Goal: Task Accomplishment & Management: Complete application form

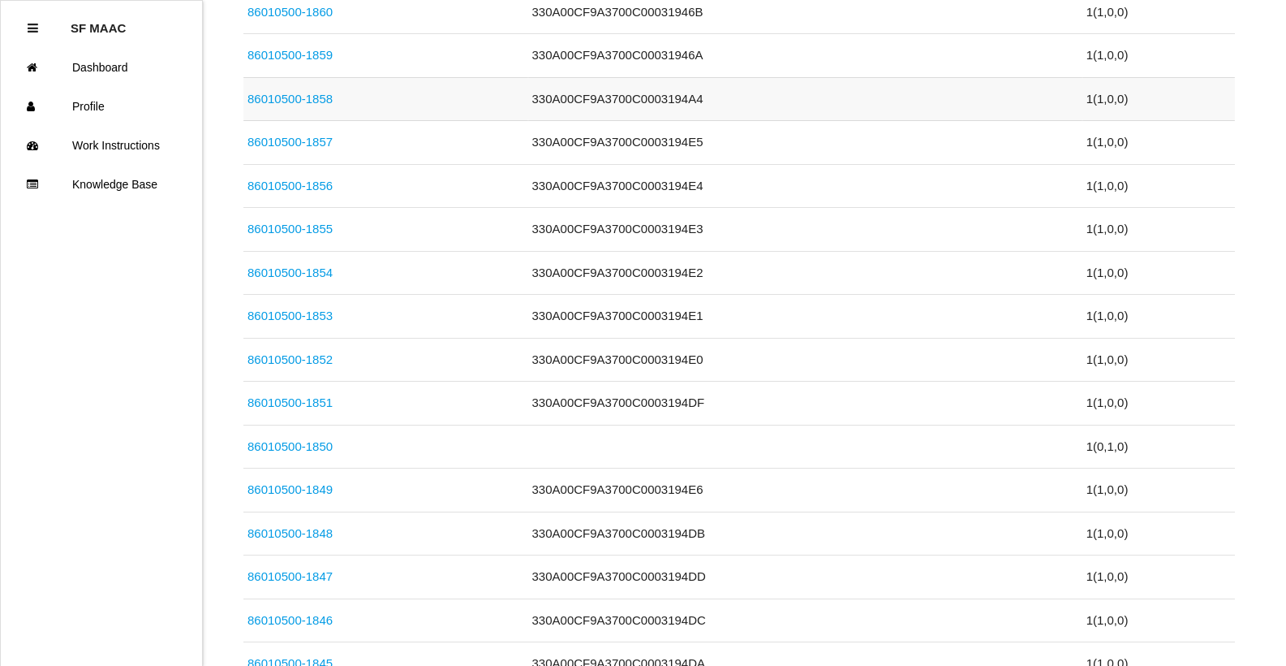
scroll to position [3652, 0]
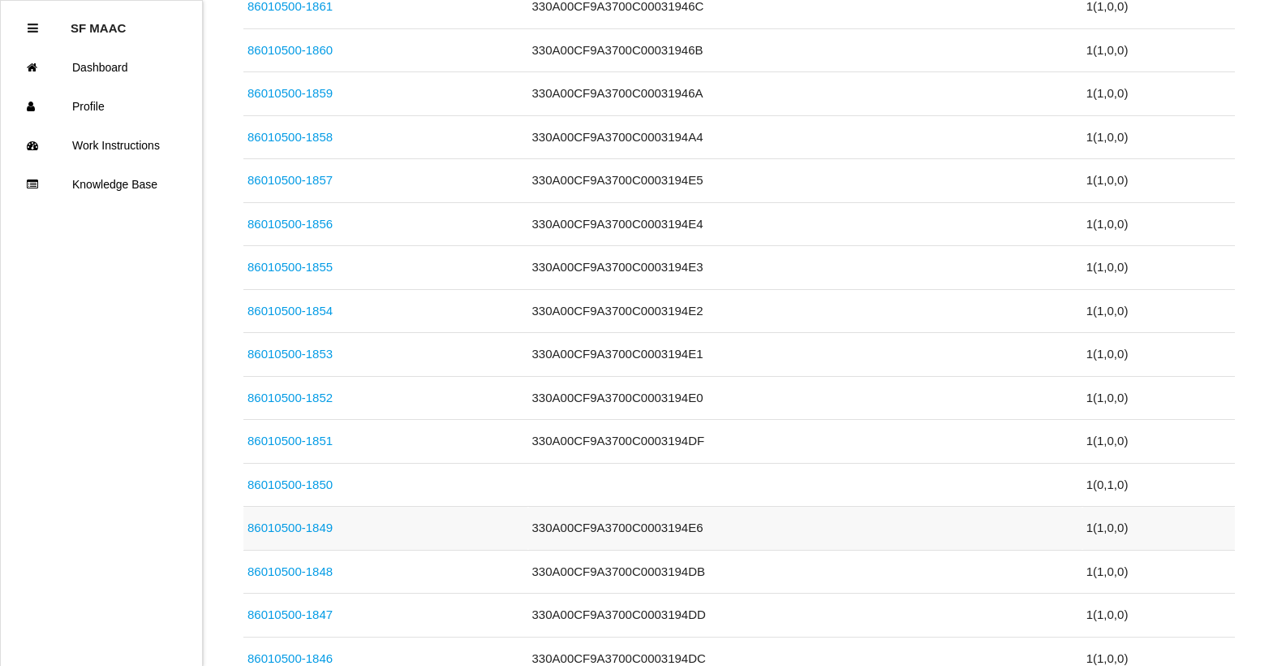
click at [316, 525] on link "86010500-1849" at bounding box center [290, 527] width 85 height 14
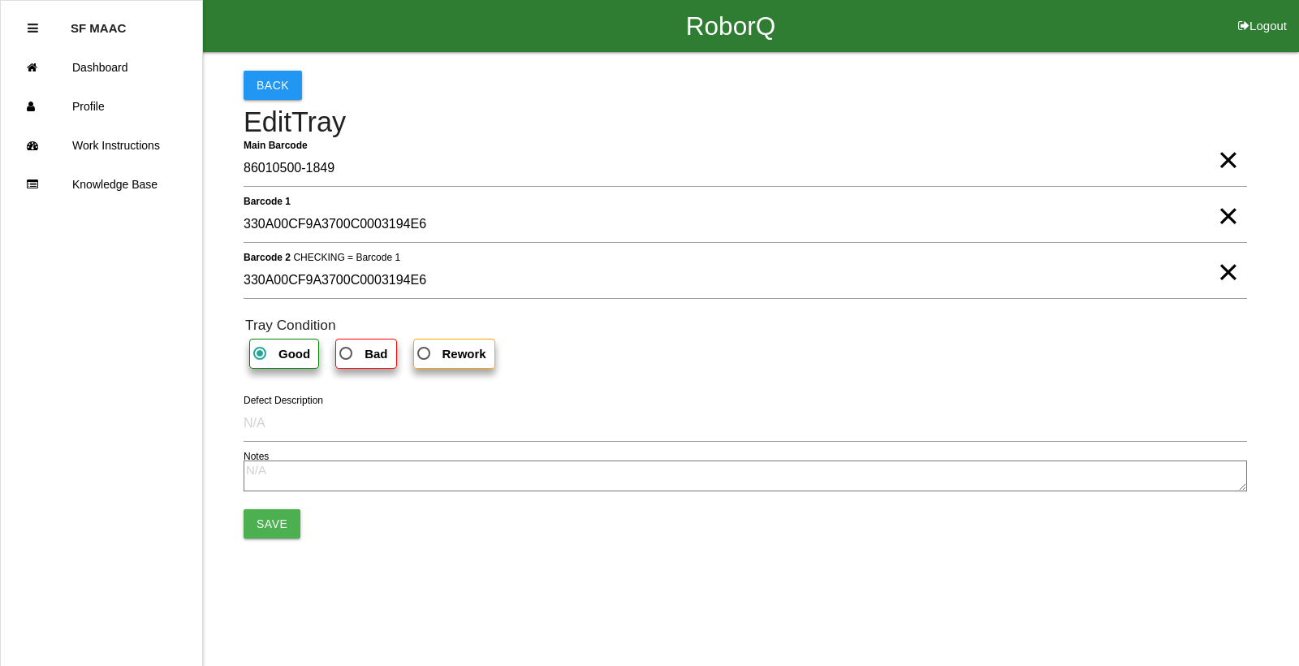
click at [364, 355] on b "Bad" at bounding box center [375, 354] width 23 height 14
click at [347, 354] on input "Bad" at bounding box center [341, 348] width 11 height 11
radio input "true"
click at [1217, 216] on span "×" at bounding box center [1227, 199] width 21 height 32
click at [1225, 271] on span "×" at bounding box center [1227, 255] width 21 height 32
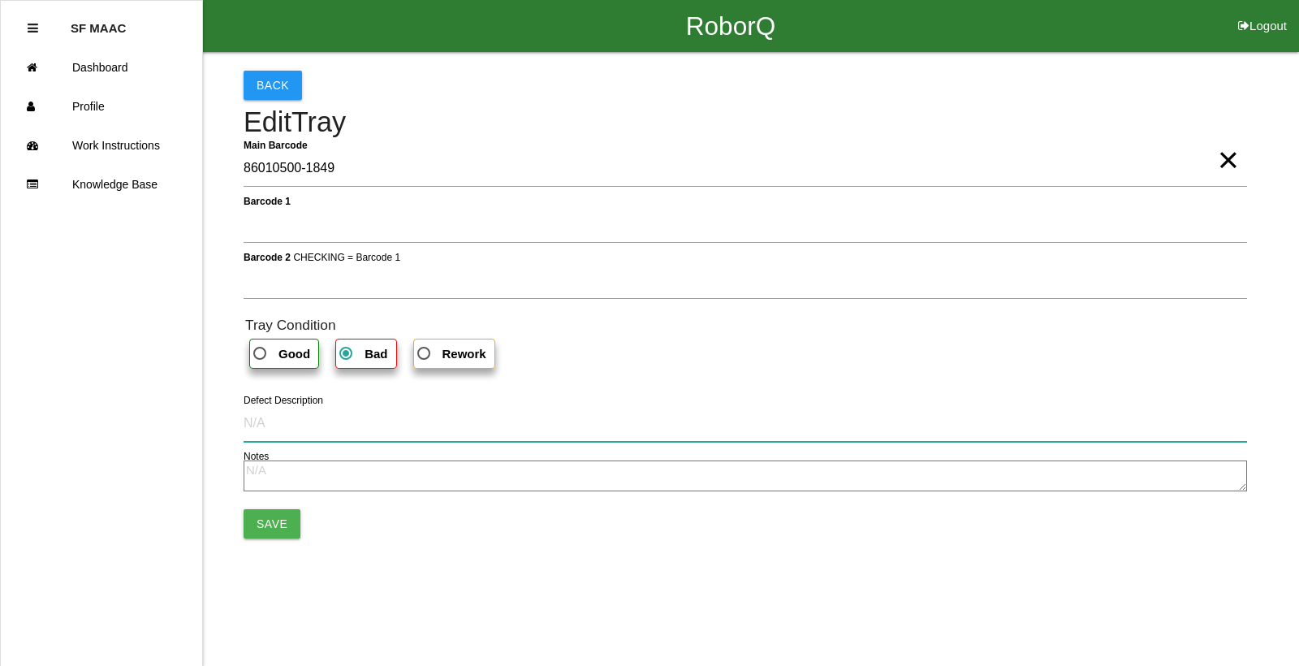
click at [275, 431] on input "Defect Description" at bounding box center [744, 422] width 1003 height 37
type input "cut into"
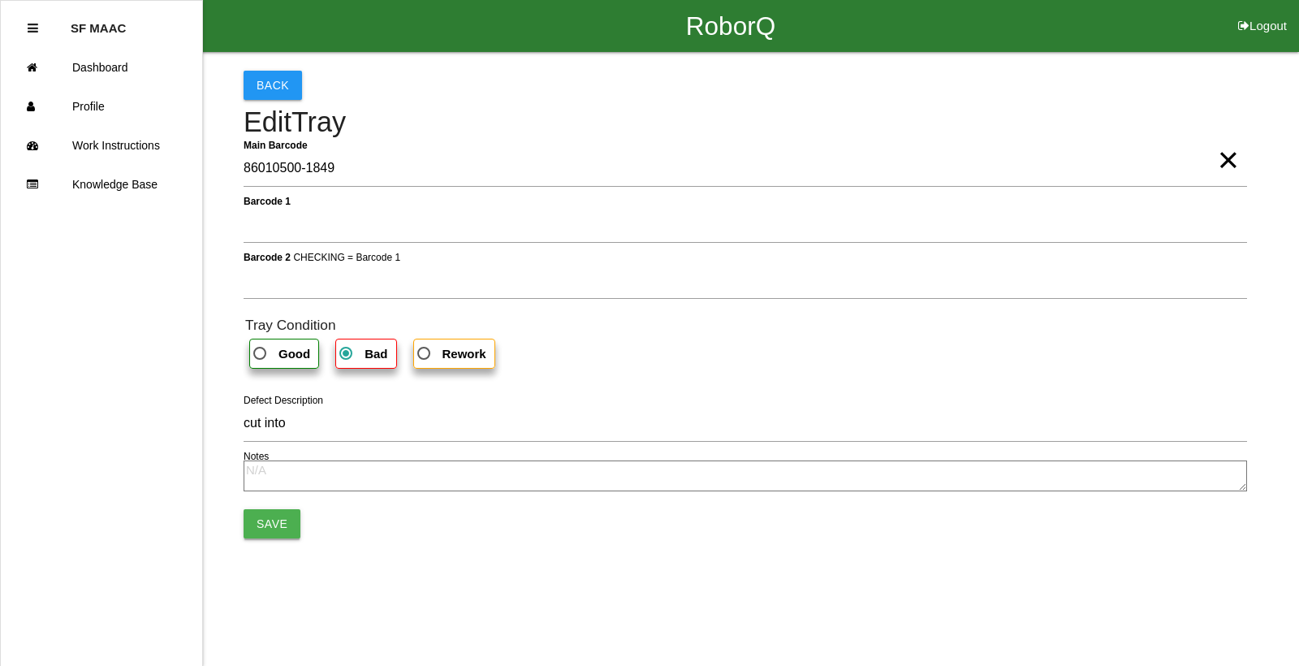
click at [267, 526] on button "Save" at bounding box center [271, 523] width 57 height 29
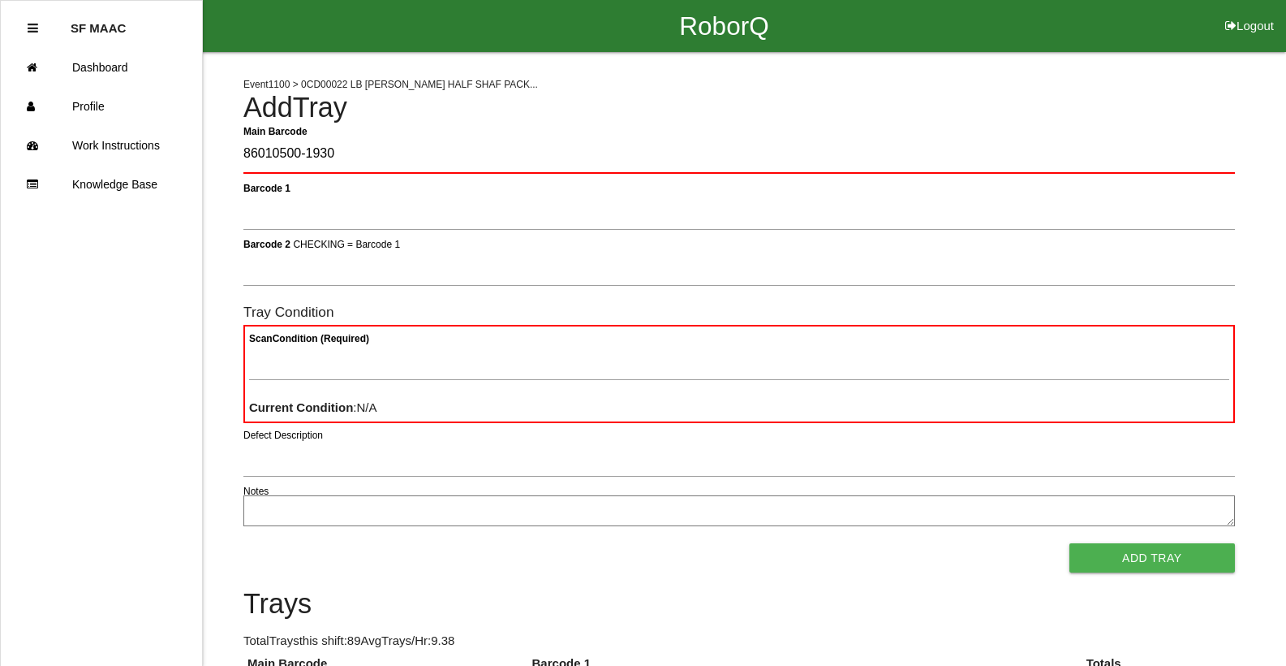
type Barcode "86010500-1930"
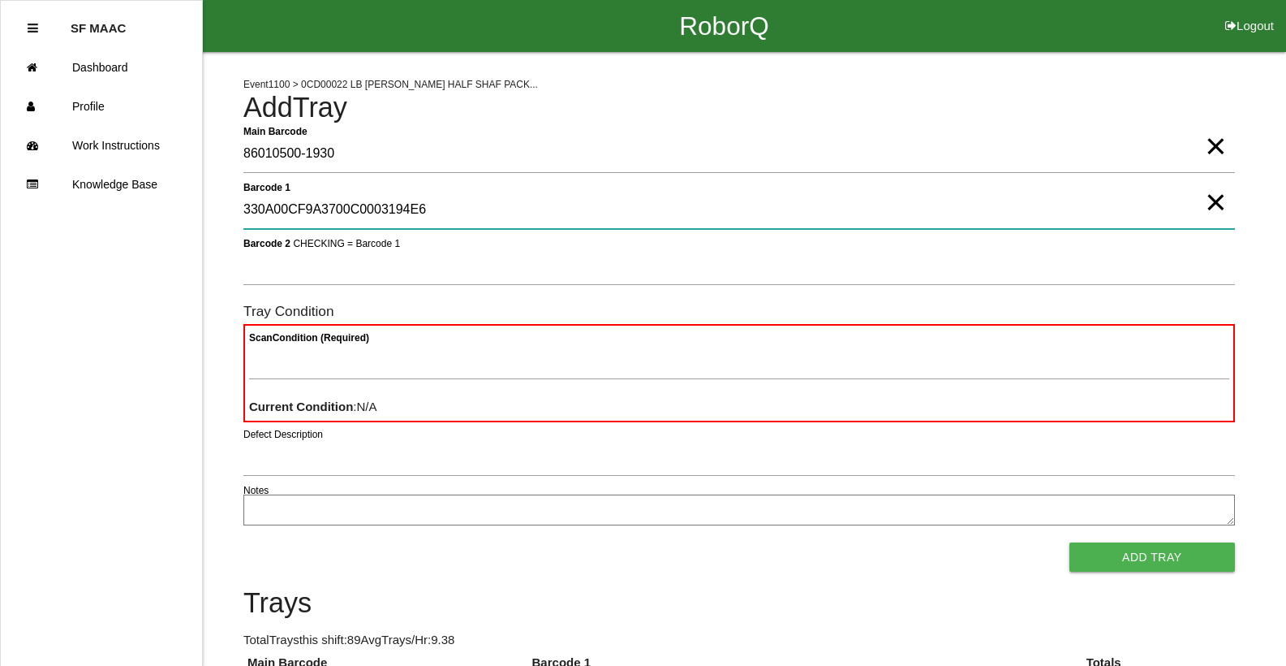
type 1 "330A00CF9A3700C0003194E6"
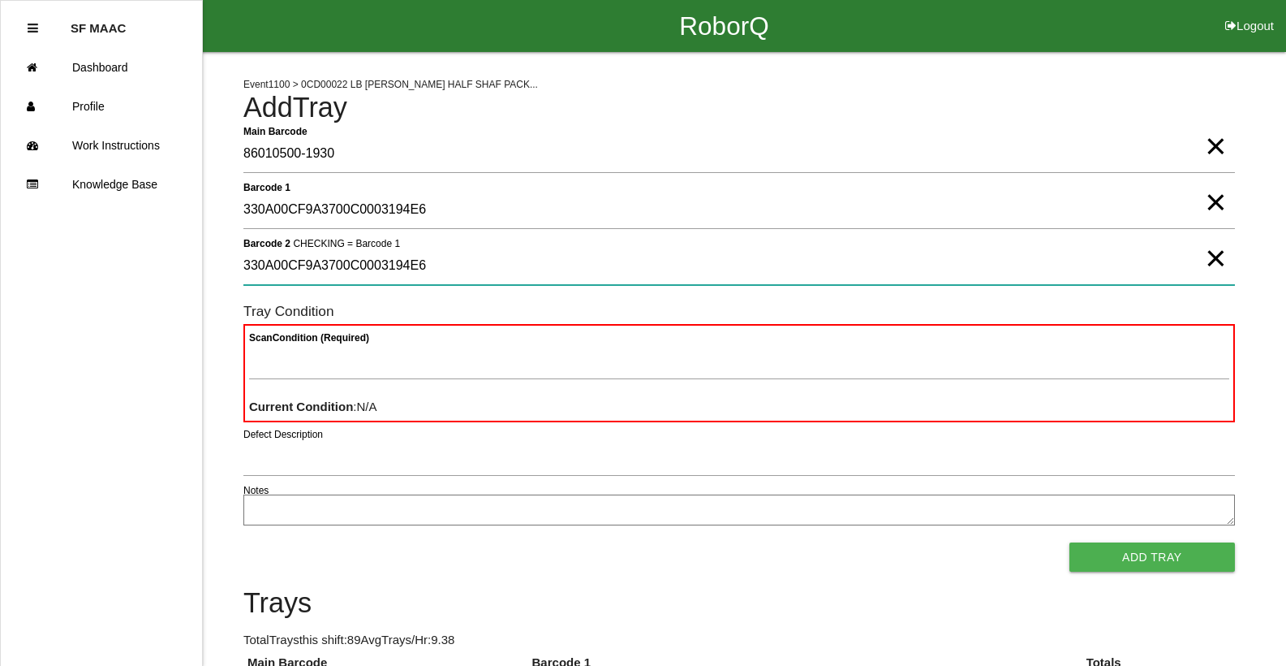
type 2 "330A00CF9A3700C0003194E6"
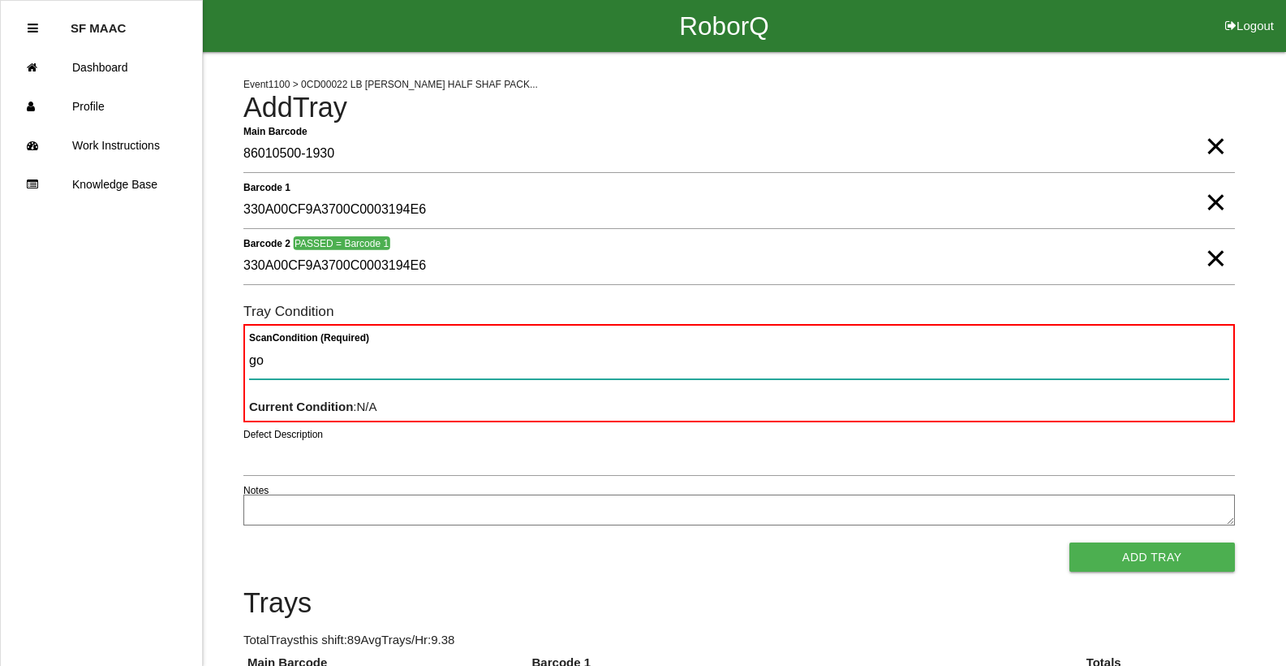
type Condition "goo"
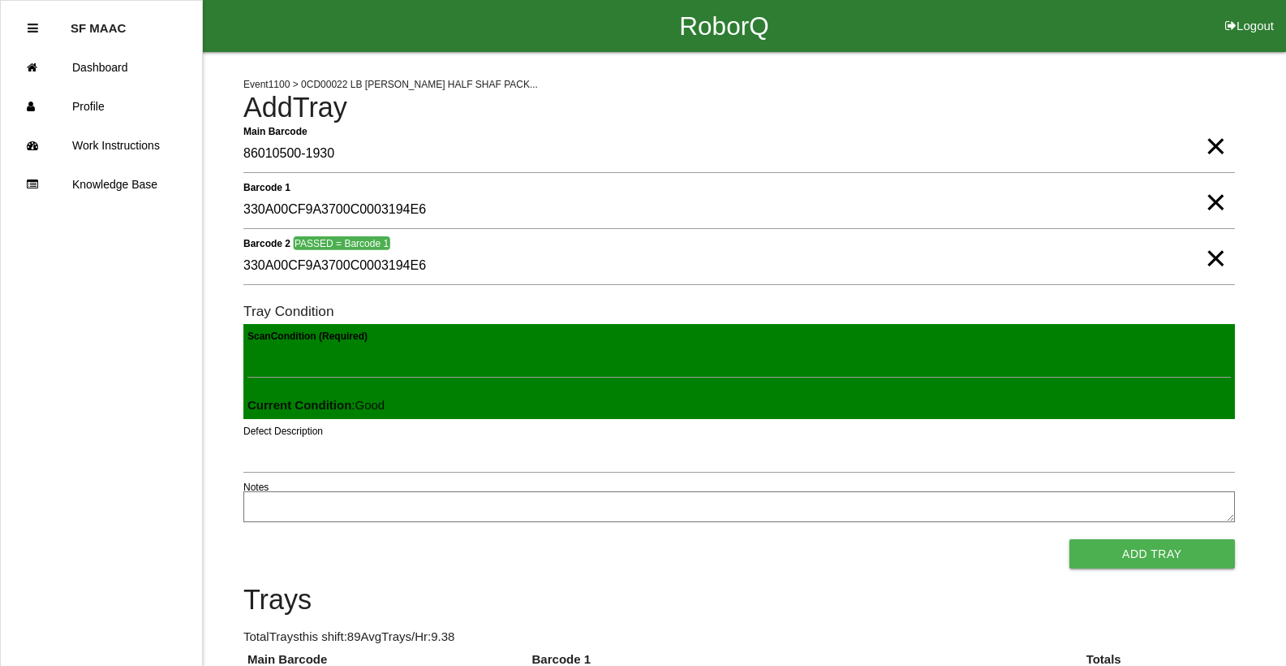
click at [1070, 539] on button "Add Tray" at bounding box center [1153, 553] width 166 height 29
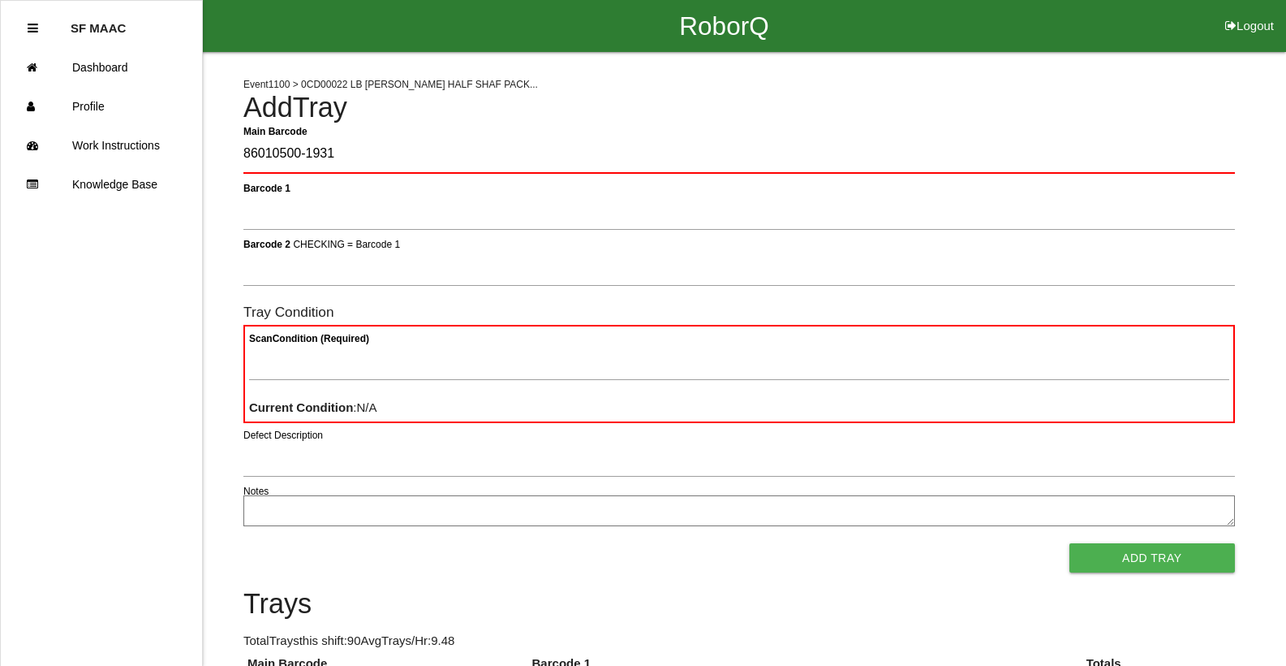
type Barcode "86010500-1931"
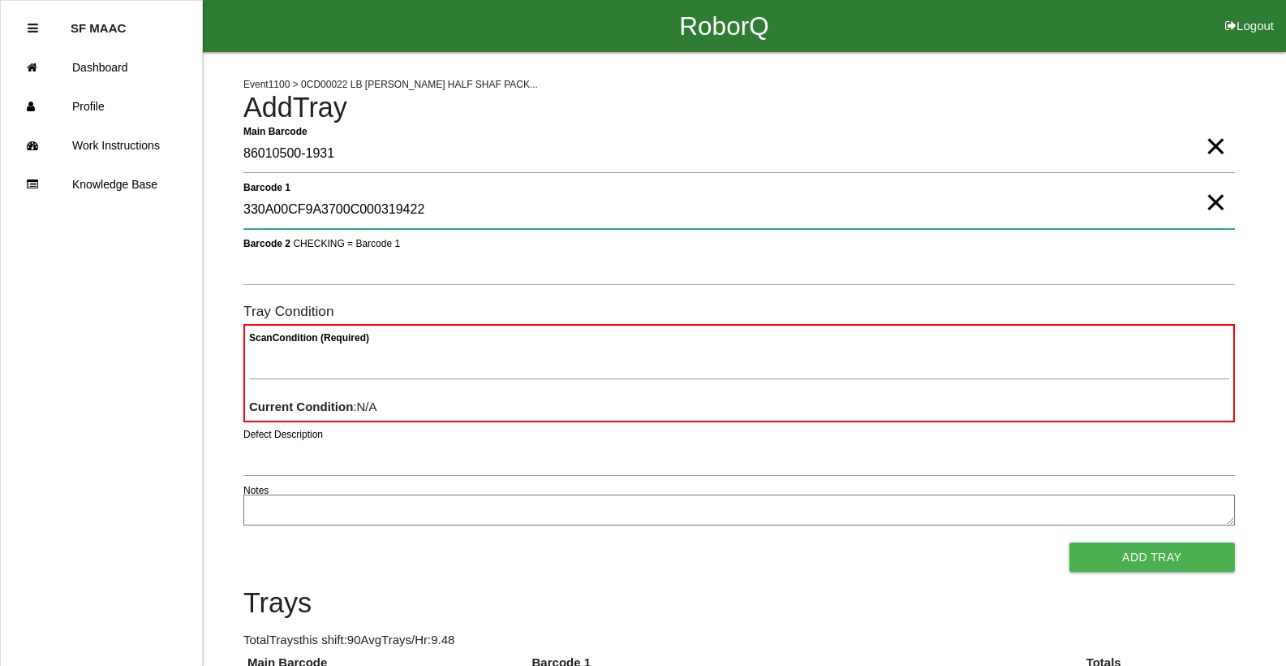
type 1 "330A00CF9A3700C000319422"
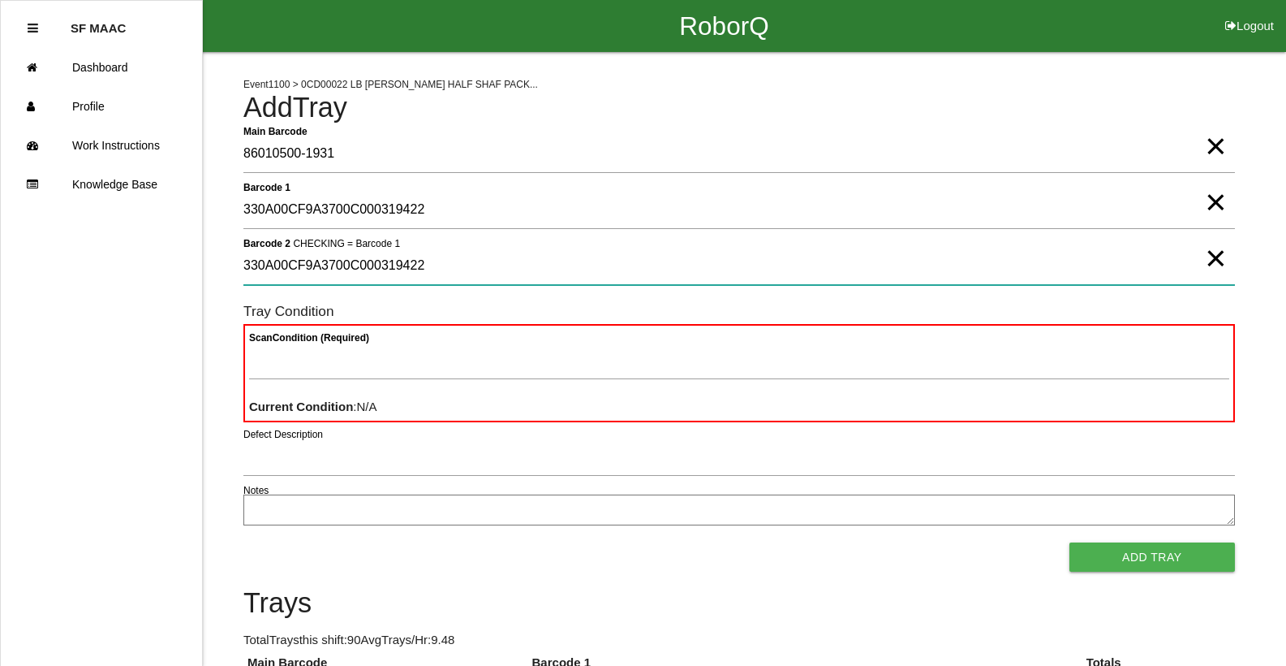
type 2 "330A00CF9A3700C000319422"
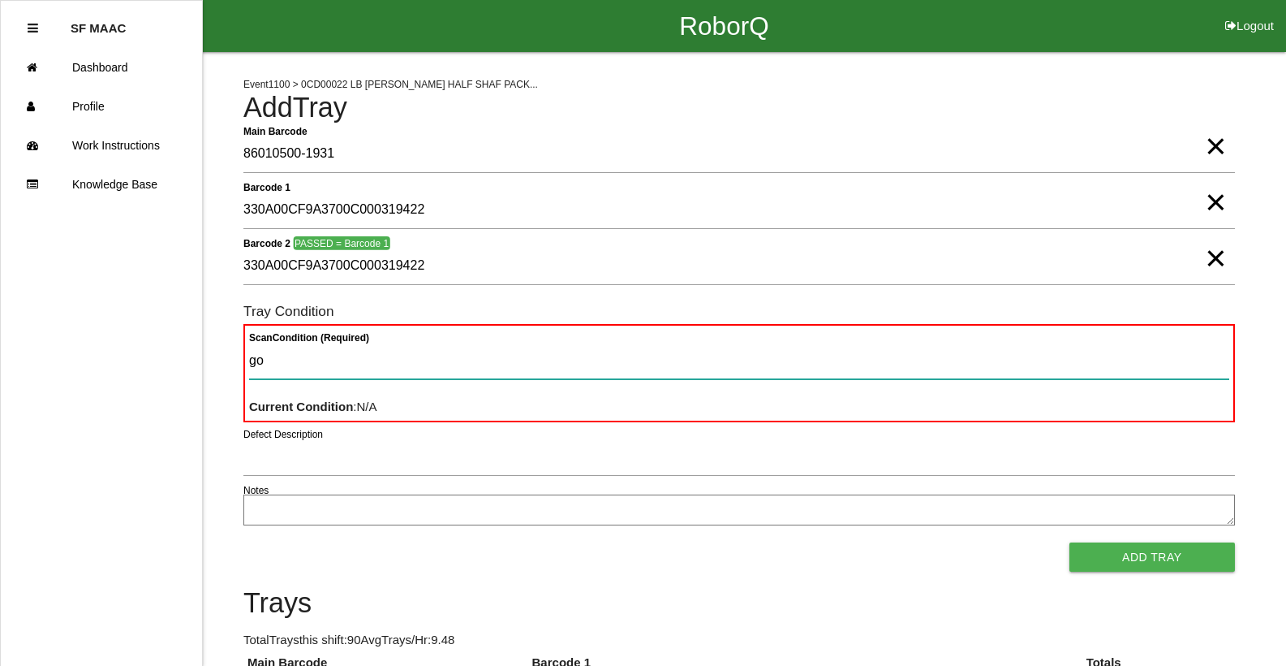
type Condition "goo"
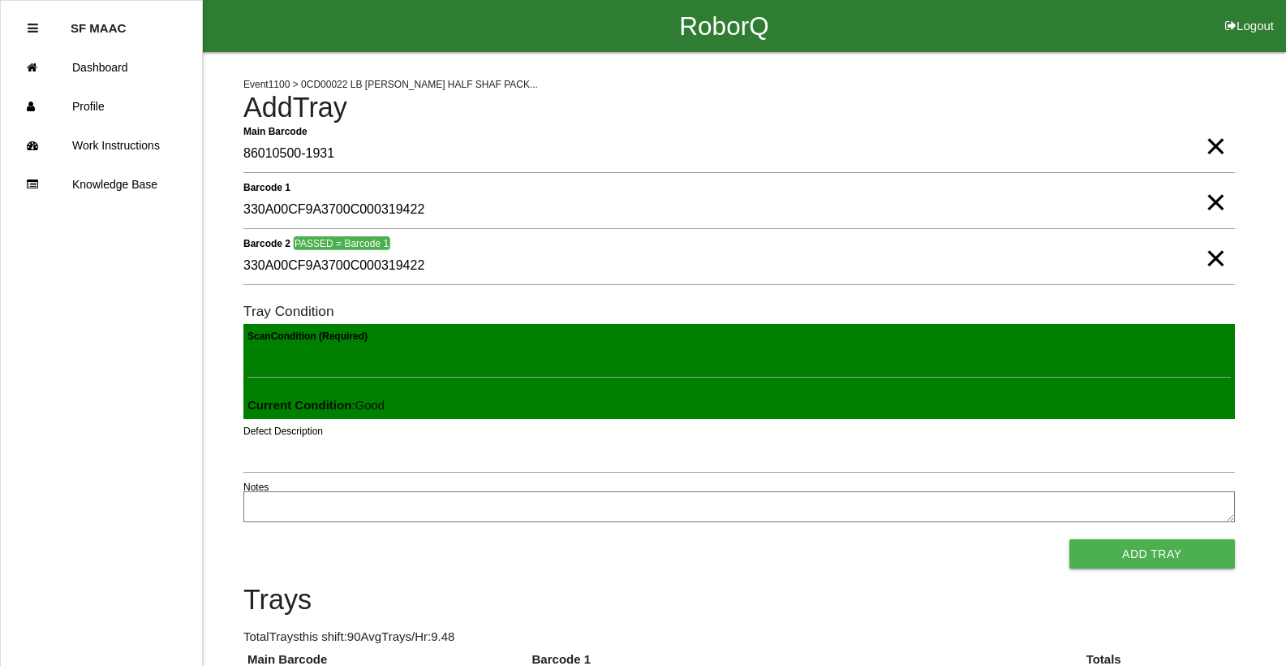
click at [1070, 539] on button "Add Tray" at bounding box center [1153, 553] width 166 height 29
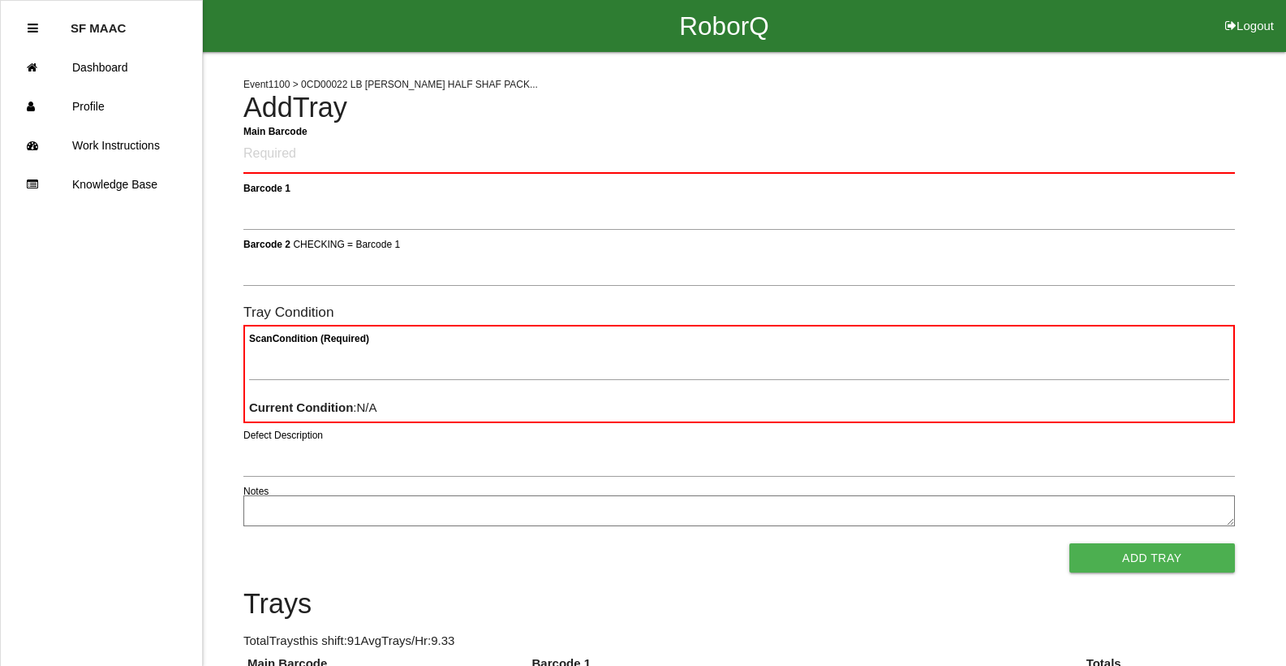
scroll to position [406, 0]
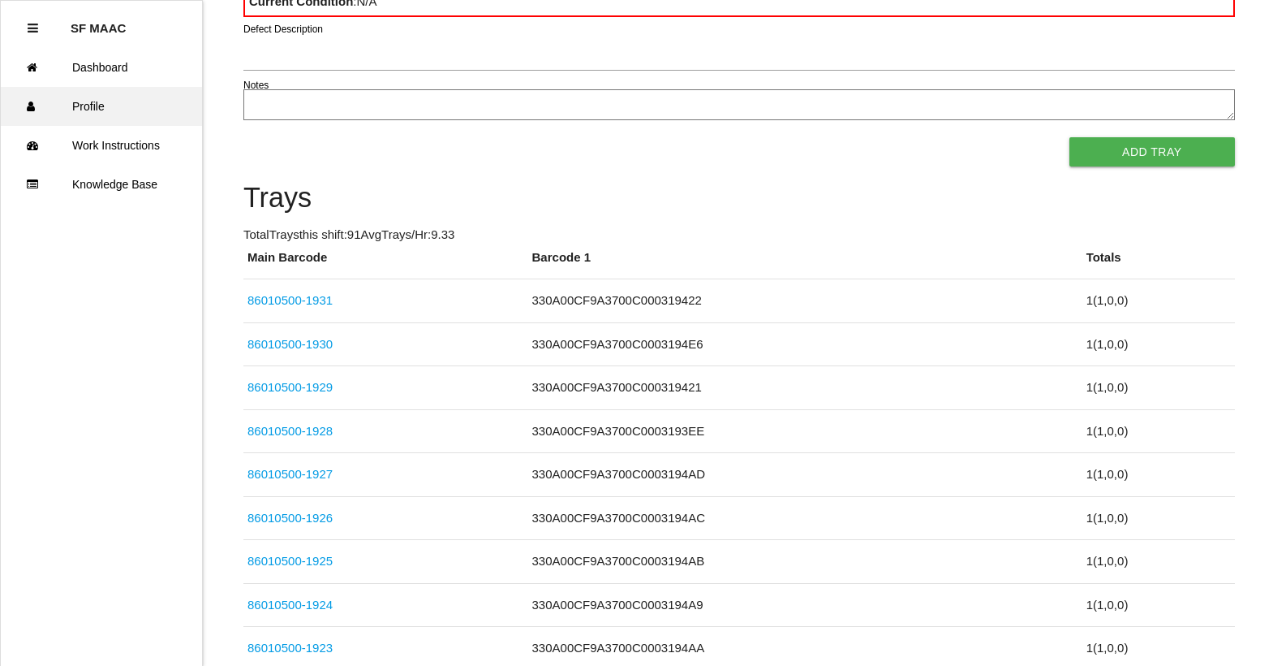
drag, startPoint x: 139, startPoint y: 216, endPoint x: 140, endPoint y: 106, distance: 109.6
click at [171, 140] on ul "SF MAAC Dashboard Profile Work Instructions Knowledge Base" at bounding box center [101, 333] width 203 height 666
click at [113, 72] on link "Dashboard" at bounding box center [101, 67] width 201 height 39
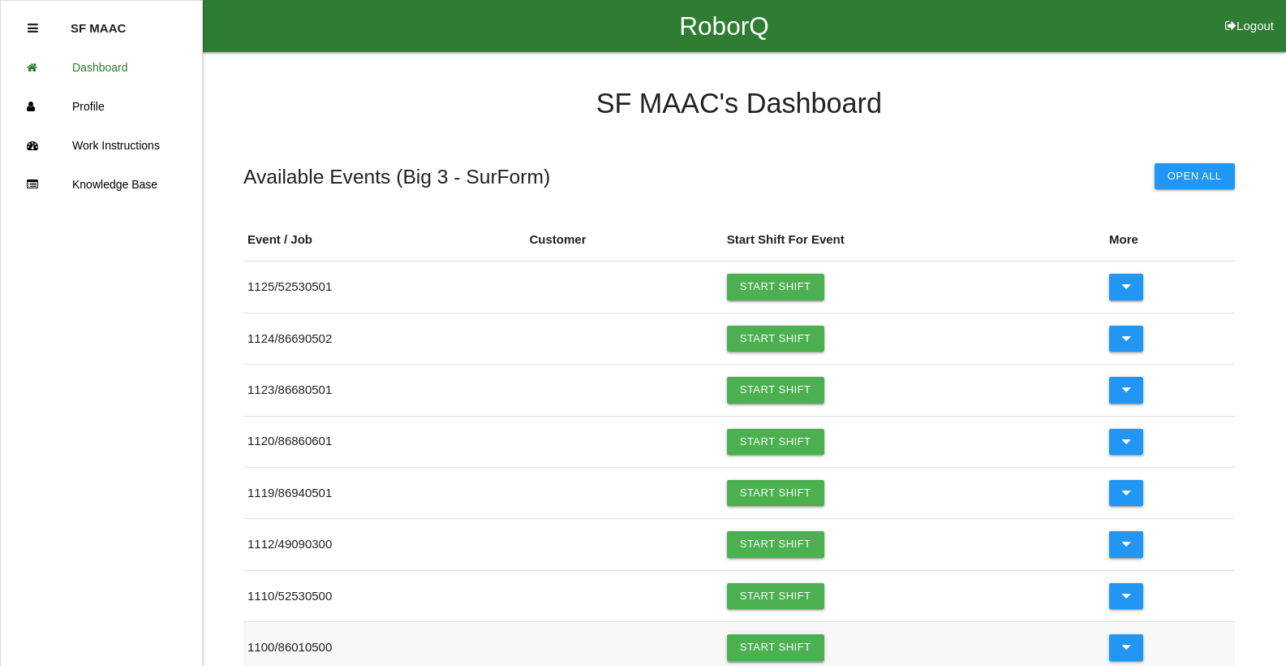
click at [807, 653] on link "Start Shift" at bounding box center [775, 647] width 97 height 26
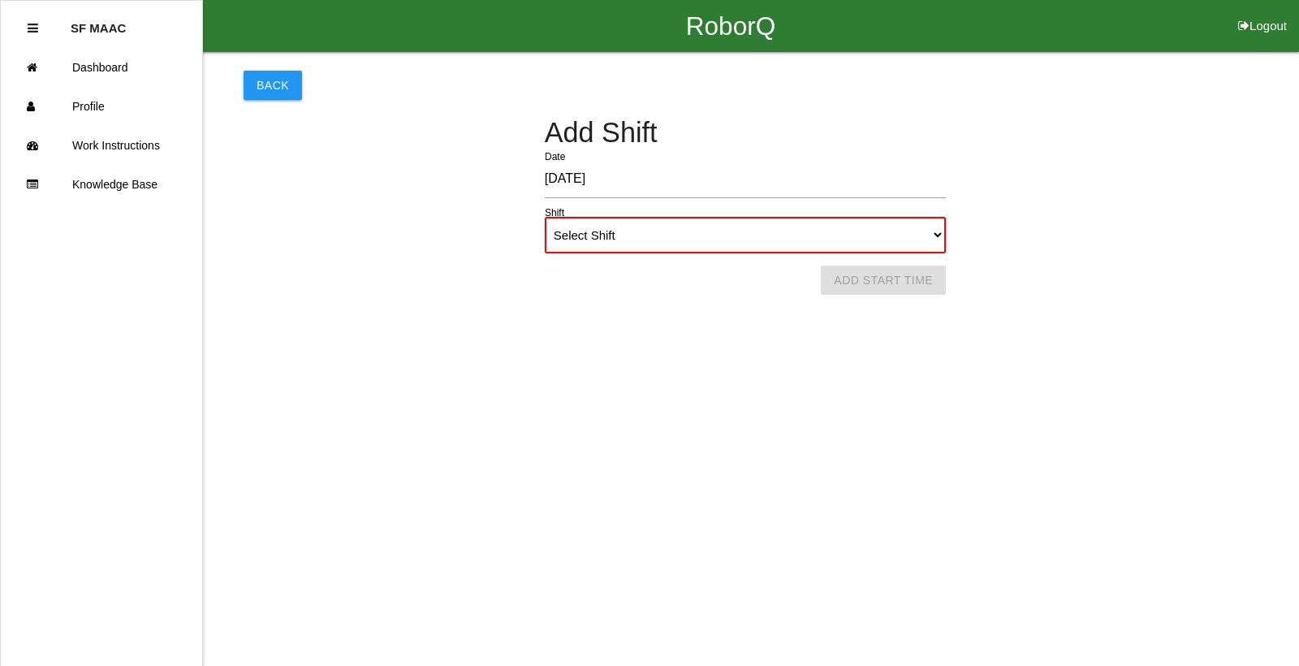
click at [693, 234] on select "Select Shift 1st Shift 2nd Shift 3rd Shift 4th Shift" at bounding box center [745, 235] width 401 height 37
select select "2"
click at [545, 217] on select "Select Shift 1st Shift 2nd Shift 3rd Shift 4th Shift" at bounding box center [745, 235] width 401 height 37
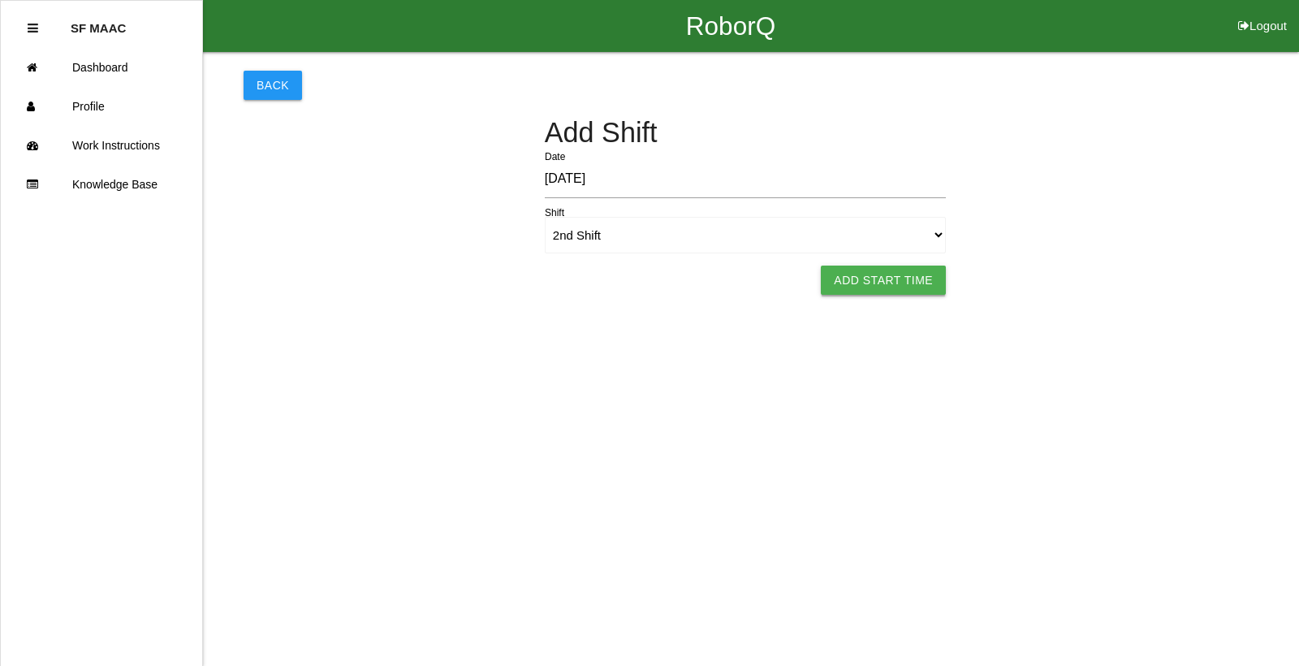
click at [854, 289] on button "Add Start Time" at bounding box center [883, 279] width 125 height 29
select select "4"
select select "41"
select select "2"
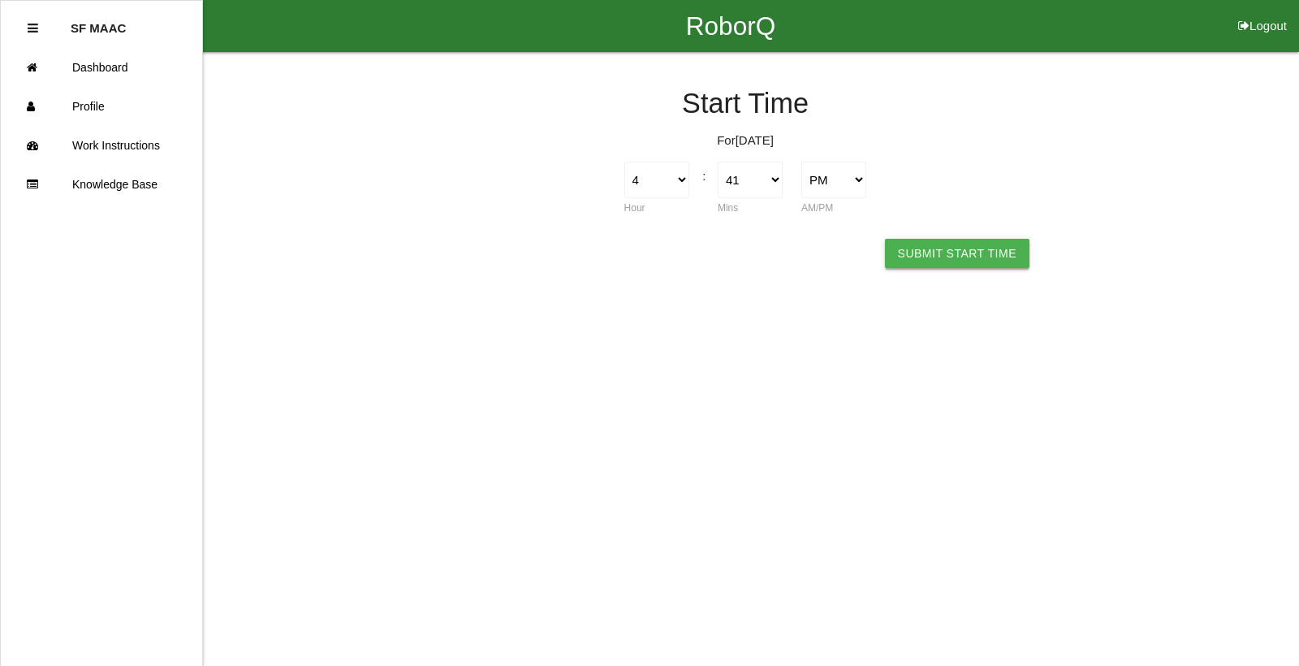
click at [935, 256] on button "Submit Start Time" at bounding box center [957, 253] width 144 height 29
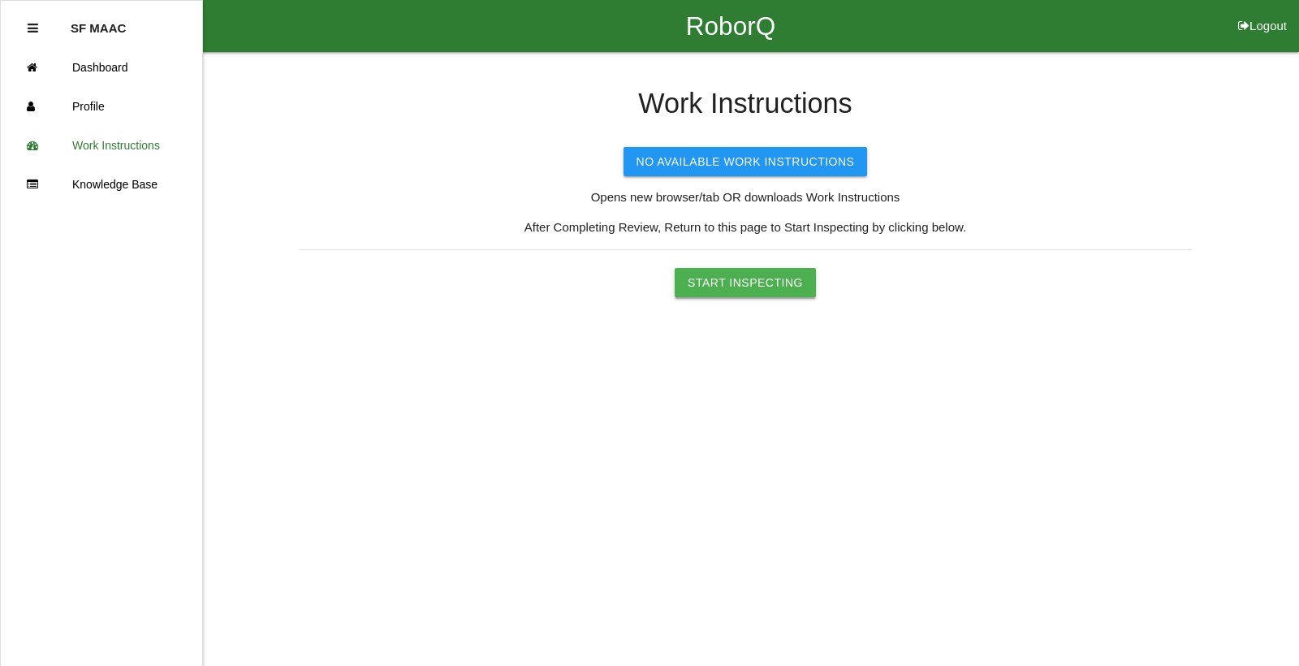
click at [742, 293] on button "Start Inspecting" at bounding box center [744, 282] width 141 height 29
